Goal: Transaction & Acquisition: Purchase product/service

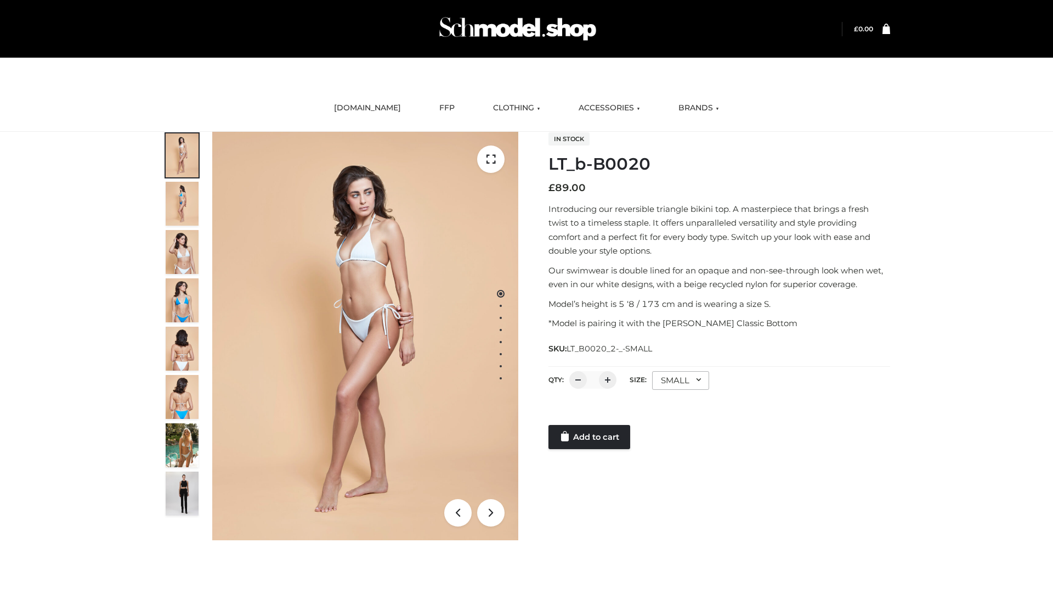
click at [590, 437] on link "Add to cart" at bounding box center [590, 437] width 82 height 24
